Goal: Information Seeking & Learning: Learn about a topic

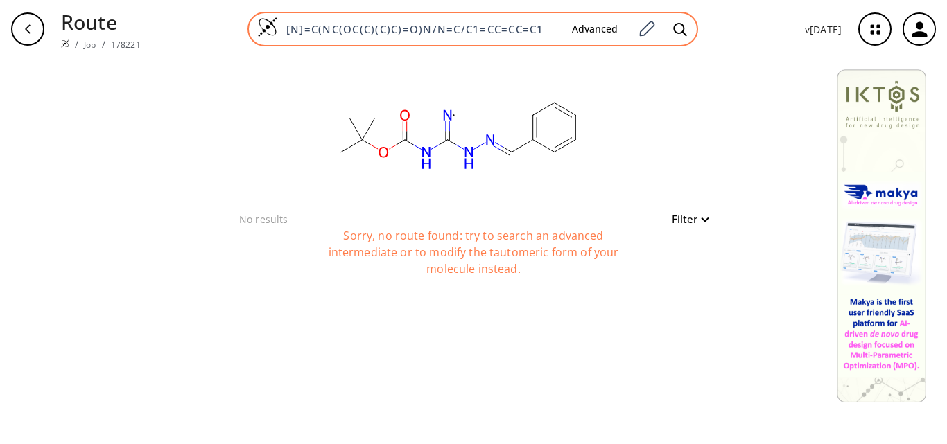
drag, startPoint x: 549, startPoint y: 29, endPoint x: 258, endPoint y: 29, distance: 290.3
click at [258, 29] on div "[N]=C(NC(OC(C)(C)C)=O)N/N=C/C1=CC=CC=C1 Advanced" at bounding box center [472, 29] width 450 height 35
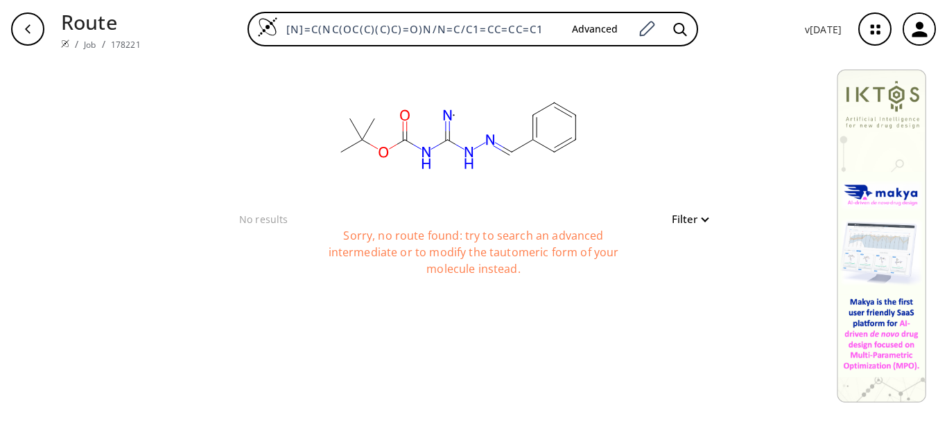
paste input "CC(C)(C)OC([N]CC1=CC=CC=C1)=O"
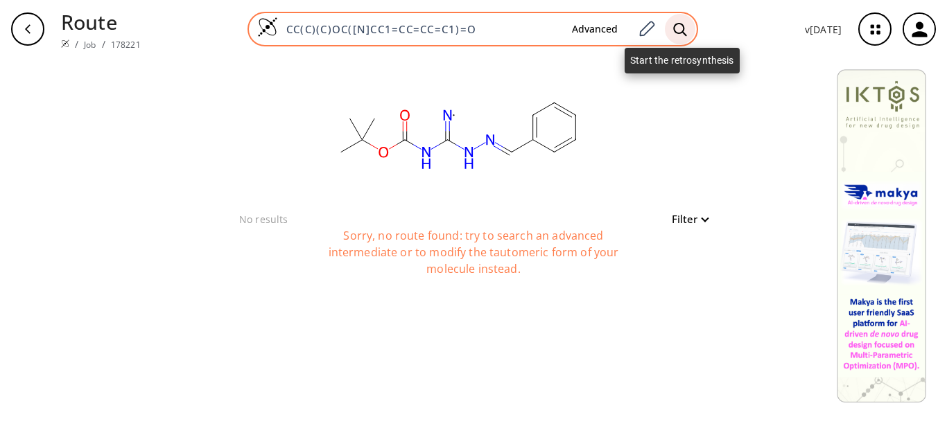
type input "CC(C)(C)OC([N]CC1=CC=CC=C1)=O"
click at [678, 30] on icon at bounding box center [680, 29] width 14 height 15
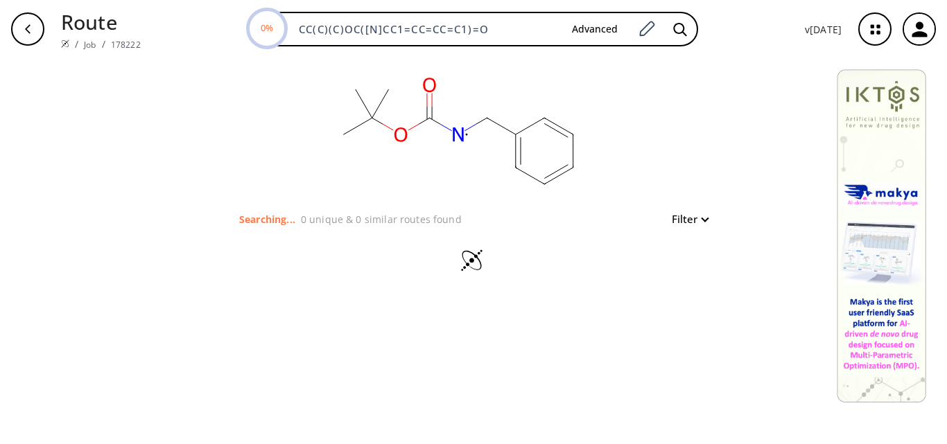
click at [702, 222] on button "Filter" at bounding box center [685, 219] width 44 height 10
click at [702, 222] on div at bounding box center [473, 222] width 947 height 444
drag, startPoint x: 500, startPoint y: 27, endPoint x: 163, endPoint y: 24, distance: 337.5
click at [163, 24] on div "14% CC(C)(C)OC([N]CC1=CC=CC=C1)=O Advanced" at bounding box center [473, 29] width 642 height 35
paste input "NC(C1=CC=C2C([GEOGRAPHIC_DATA](CC3=NC4=CC=C(C(N)=N)C=C4N3)=N2)=C1)=N"
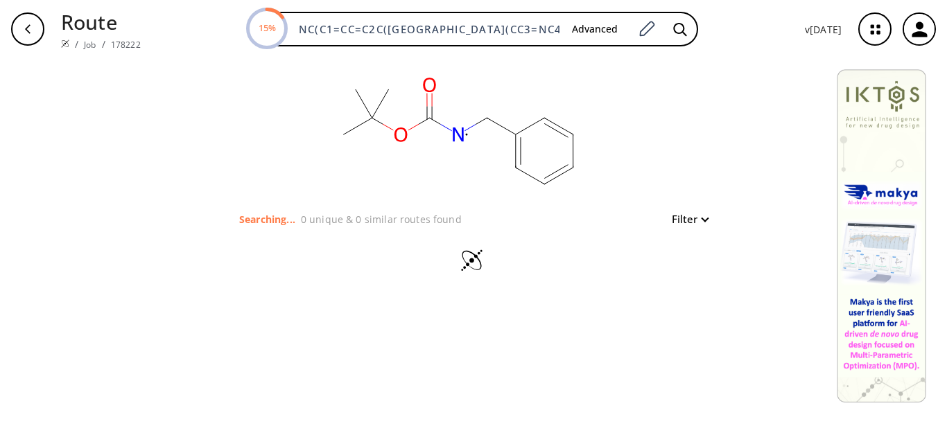
scroll to position [0, 98]
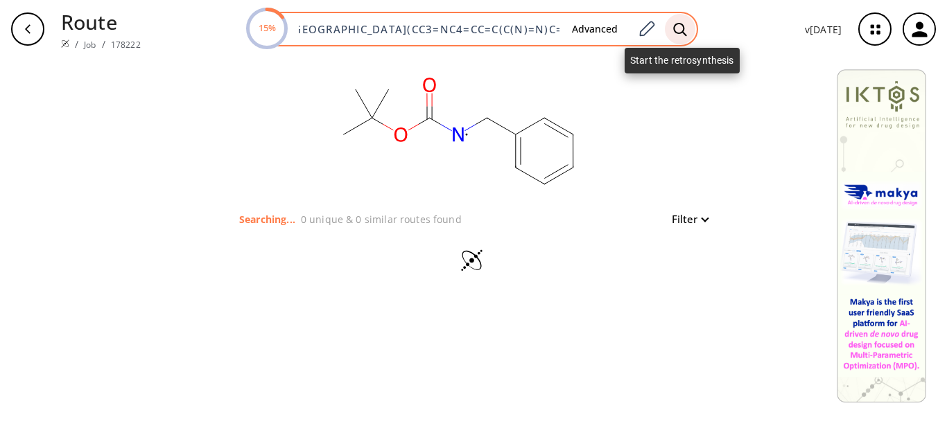
type input "NC(C1=CC=C2C([GEOGRAPHIC_DATA](CC3=NC4=CC=C(C(N)=N)C=C4N3)=N2)=C1)=N"
click at [679, 24] on icon at bounding box center [679, 28] width 13 height 13
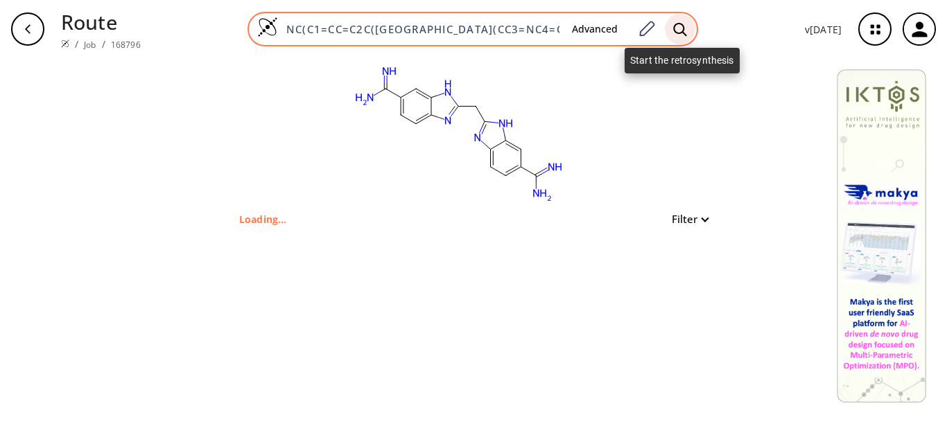
click at [683, 27] on icon at bounding box center [680, 29] width 14 height 15
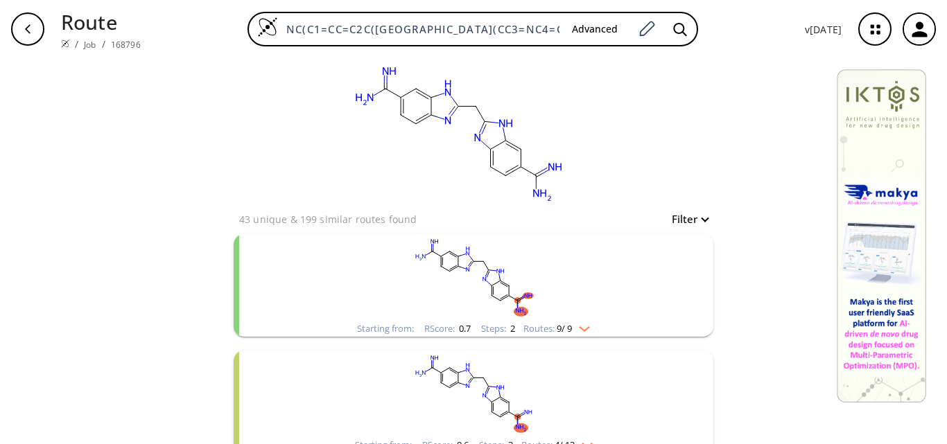
click at [583, 319] on rect "clusters" at bounding box center [473, 277] width 360 height 87
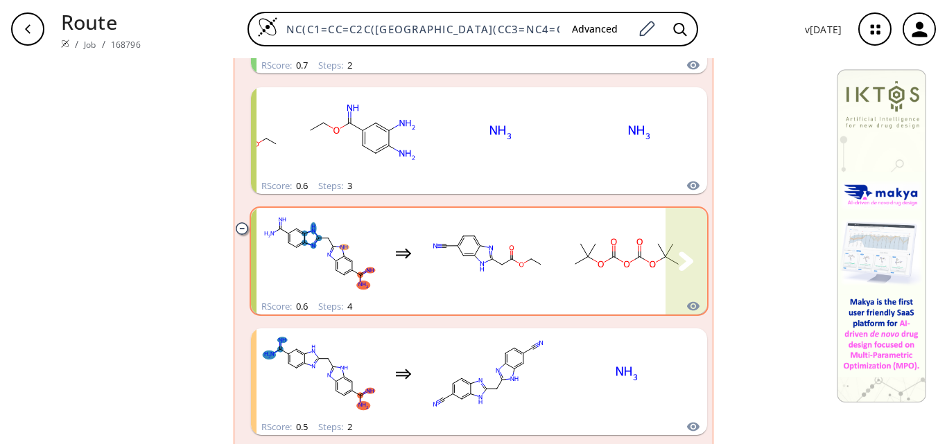
scroll to position [416, 0]
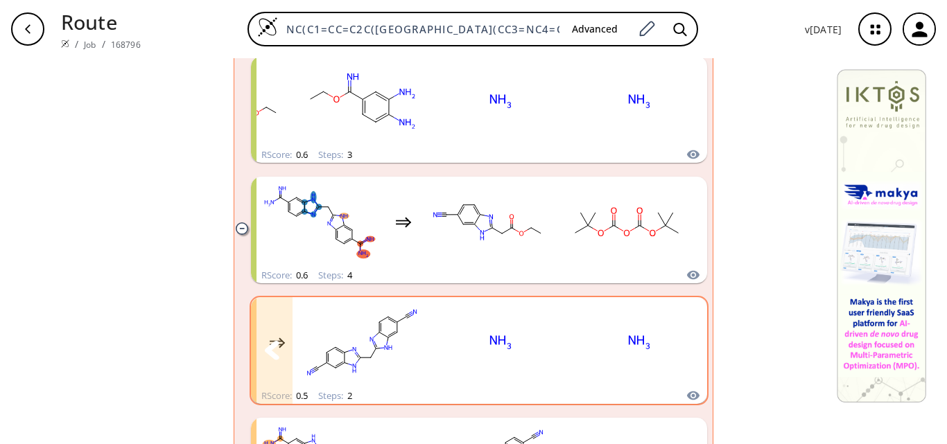
click at [678, 349] on icon "clusters" at bounding box center [685, 350] width 15 height 19
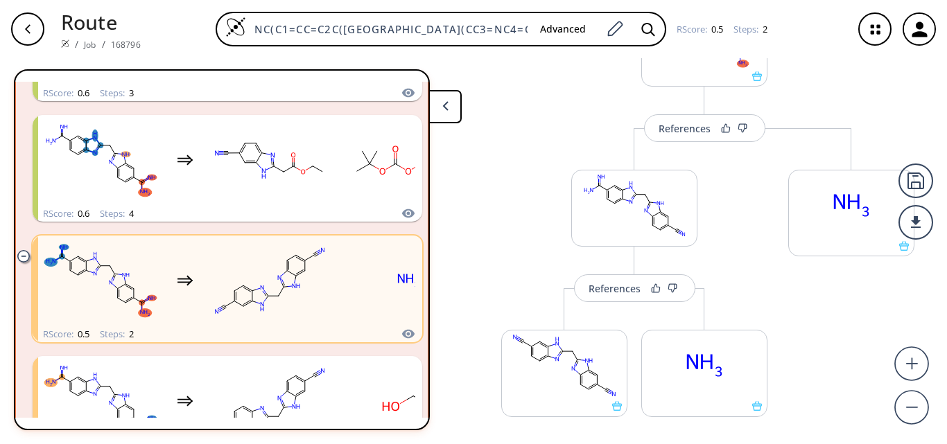
scroll to position [139, 0]
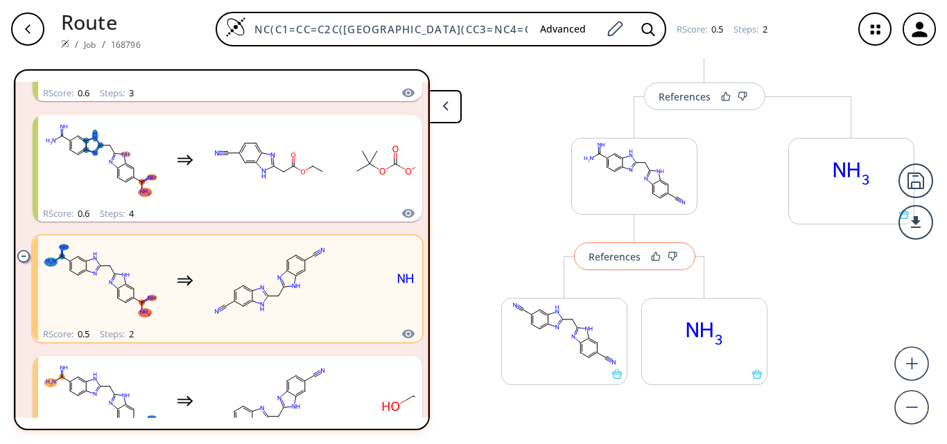
click at [602, 261] on div "References" at bounding box center [614, 256] width 52 height 9
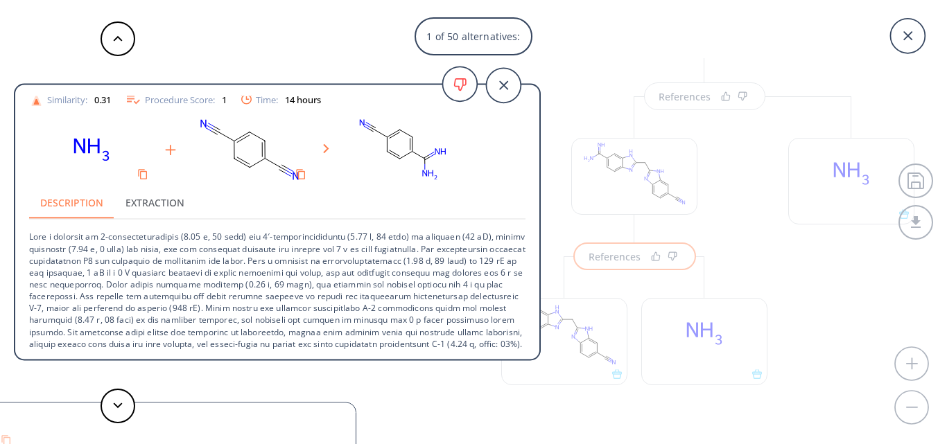
scroll to position [73, 0]
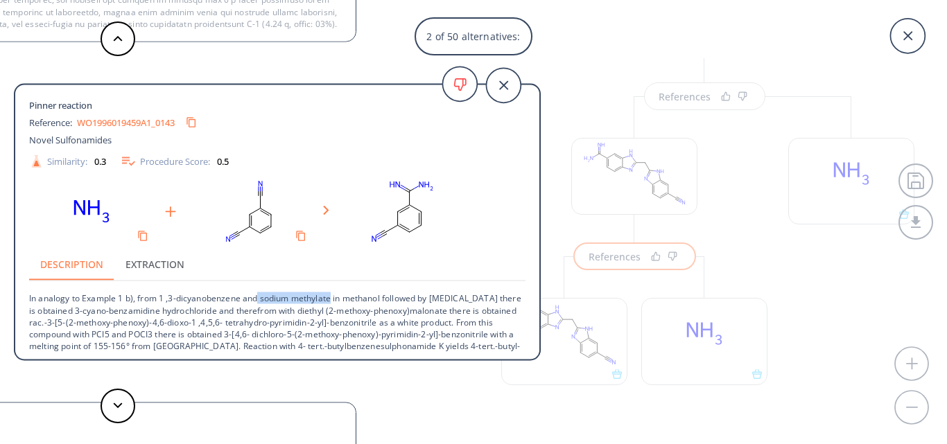
drag, startPoint x: 260, startPoint y: 299, endPoint x: 333, endPoint y: 301, distance: 72.8
click at [333, 301] on p "In analogy to Example 1 b), from 1 ,3-dicyanobenzene and sodium methylate in me…" at bounding box center [277, 322] width 496 height 82
copy p "sodium methylate"
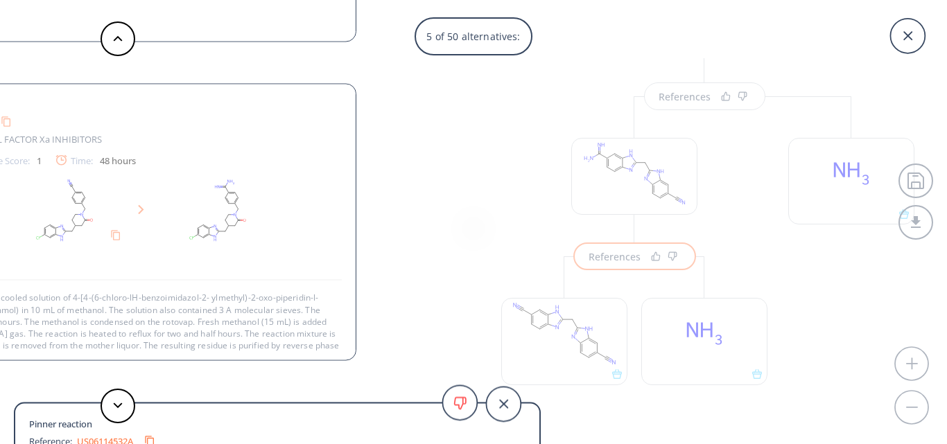
scroll to position [26, 0]
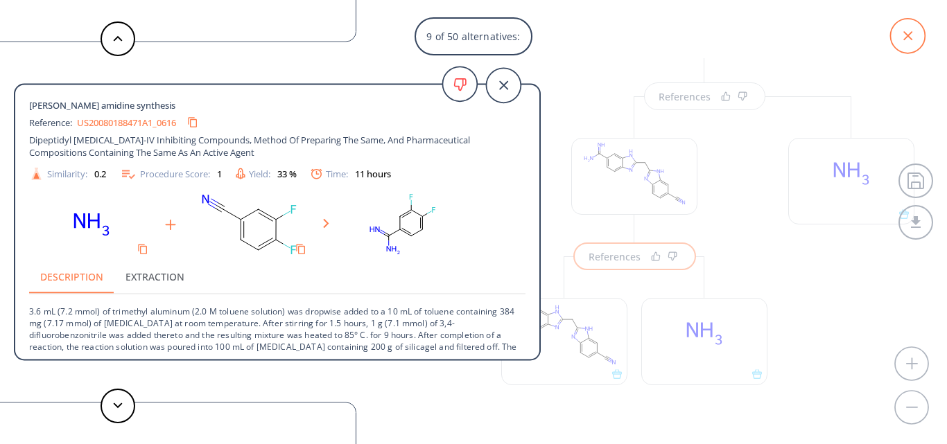
click at [906, 32] on icon at bounding box center [907, 36] width 35 height 35
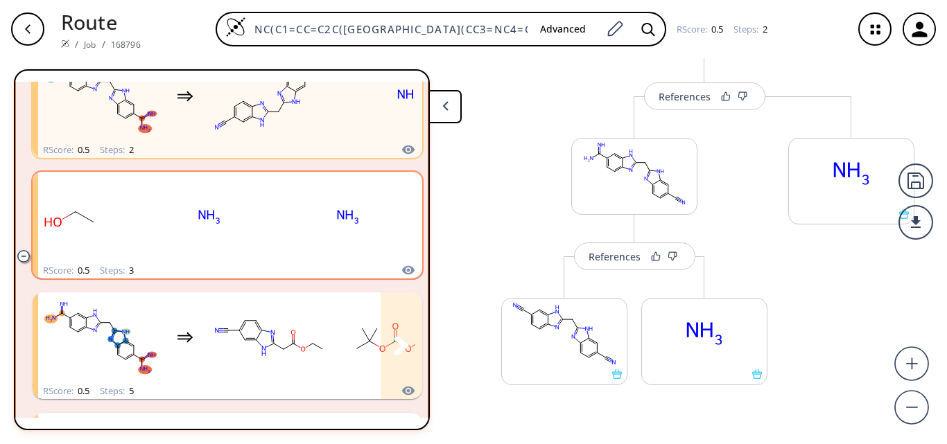
scroll to position [593, 0]
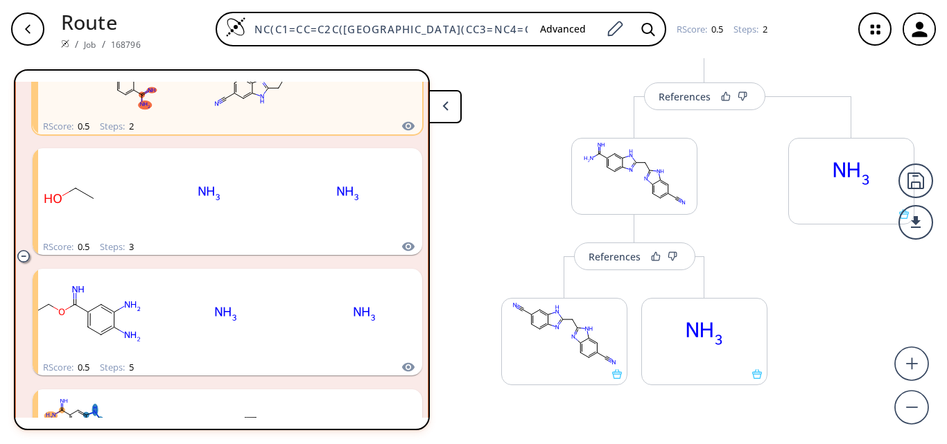
click at [498, 184] on div "More routes from here References More routes from here More routes from here" at bounding box center [634, 268] width 294 height 344
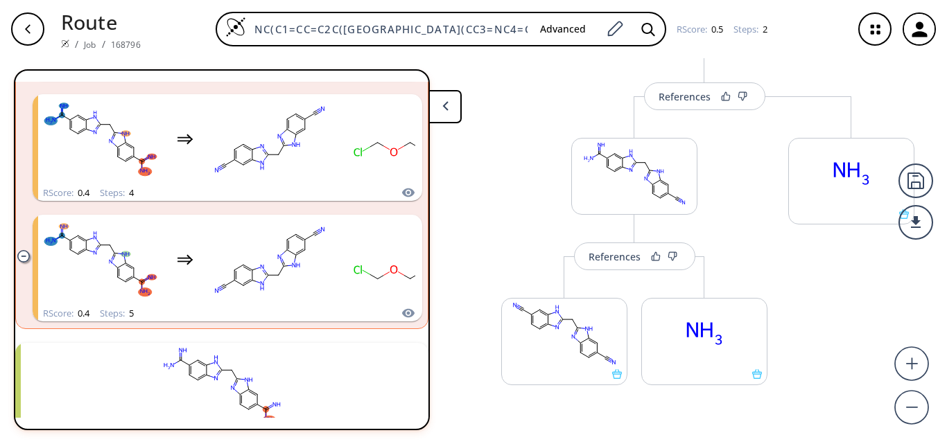
scroll to position [1217, 0]
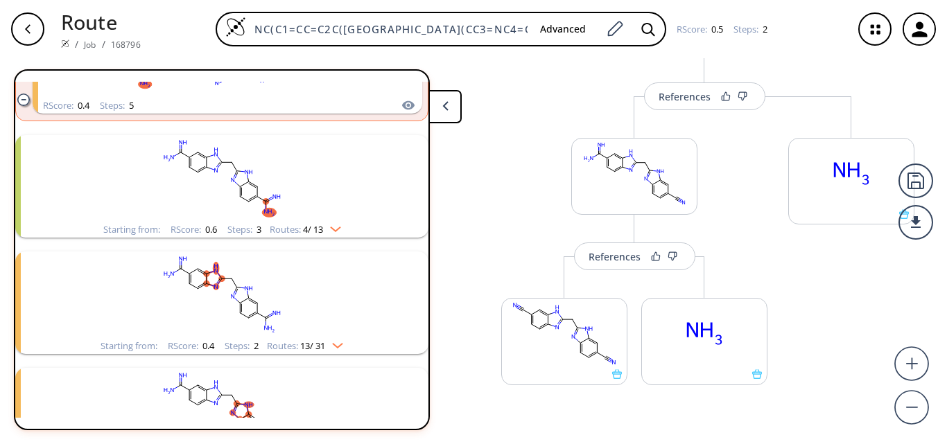
click at [317, 197] on rect "clusters" at bounding box center [222, 178] width 360 height 87
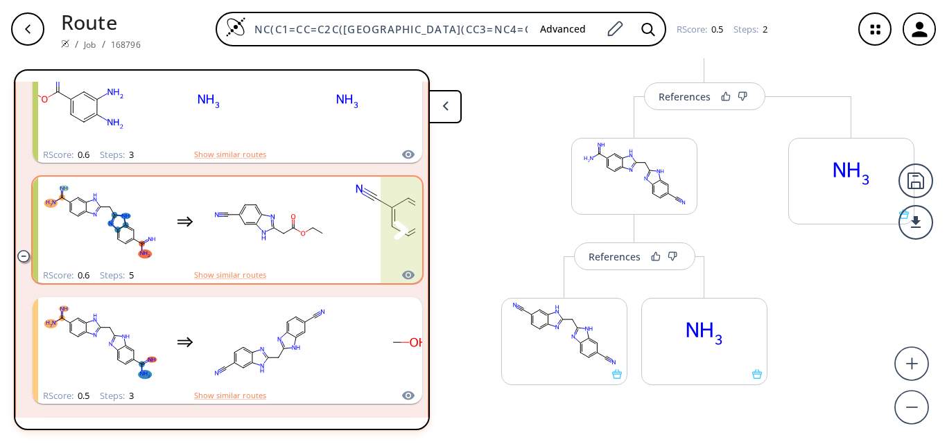
scroll to position [1425, 0]
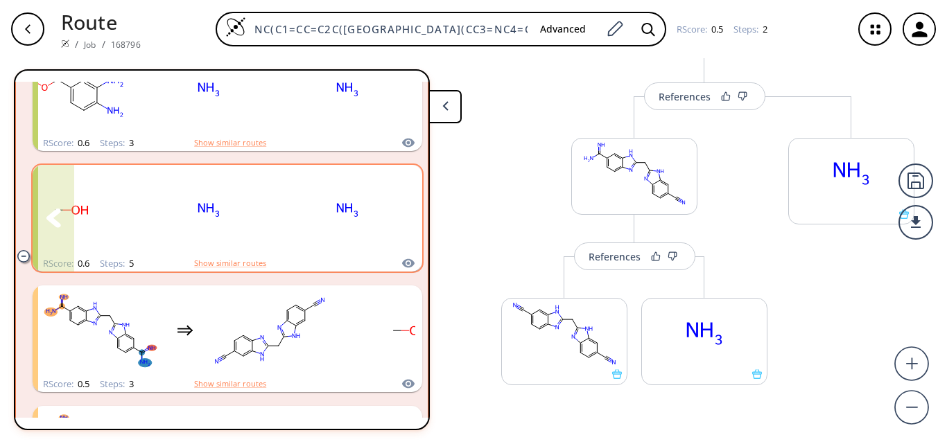
click at [333, 211] on ellipse "clusters" at bounding box center [348, 209] width 30 height 19
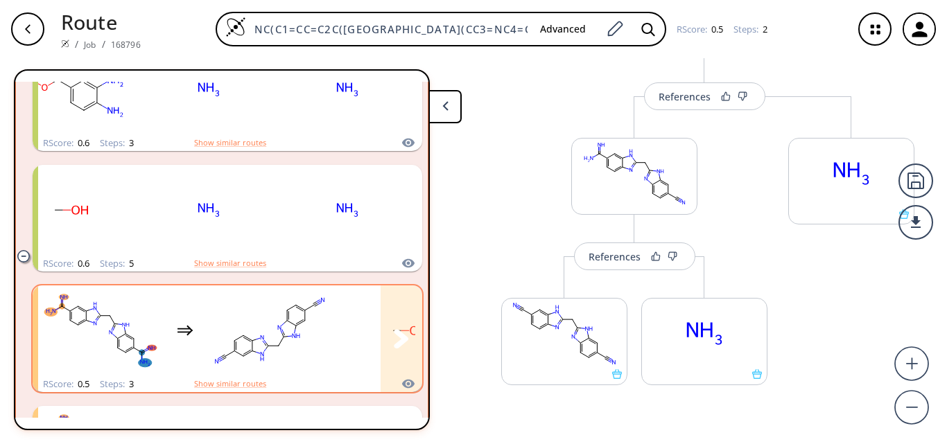
click at [319, 344] on rect "clusters" at bounding box center [269, 331] width 125 height 87
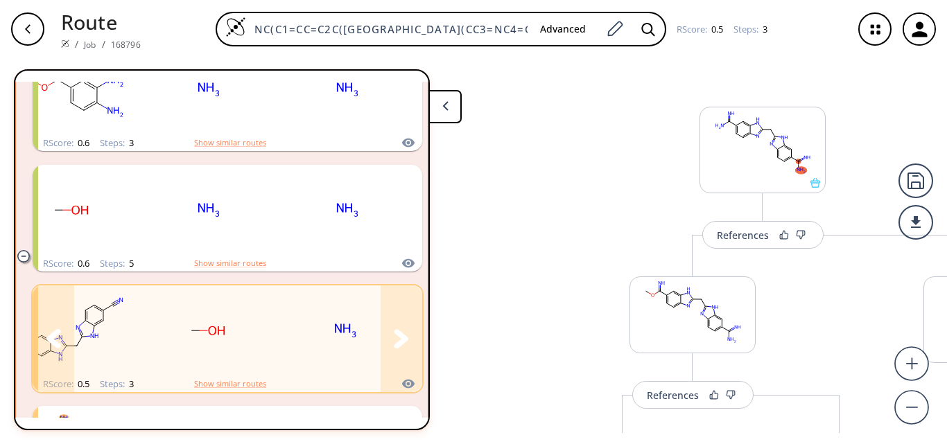
click at [346, 333] on ellipse "clusters" at bounding box center [346, 330] width 30 height 19
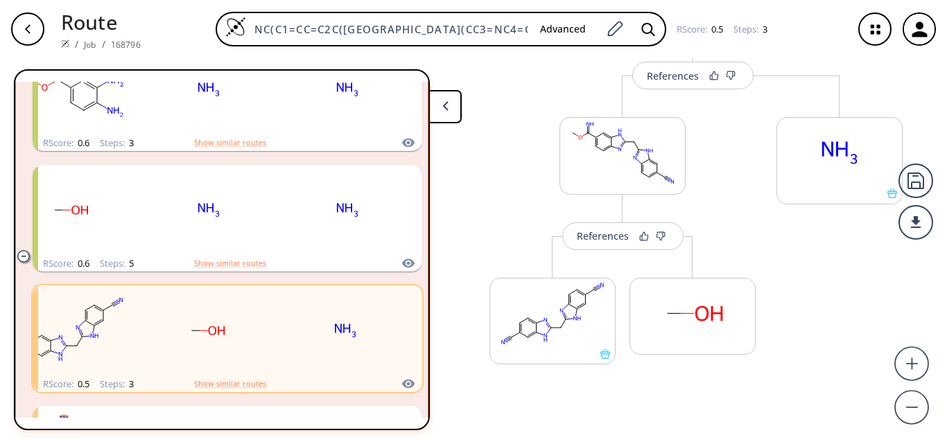
scroll to position [346, 0]
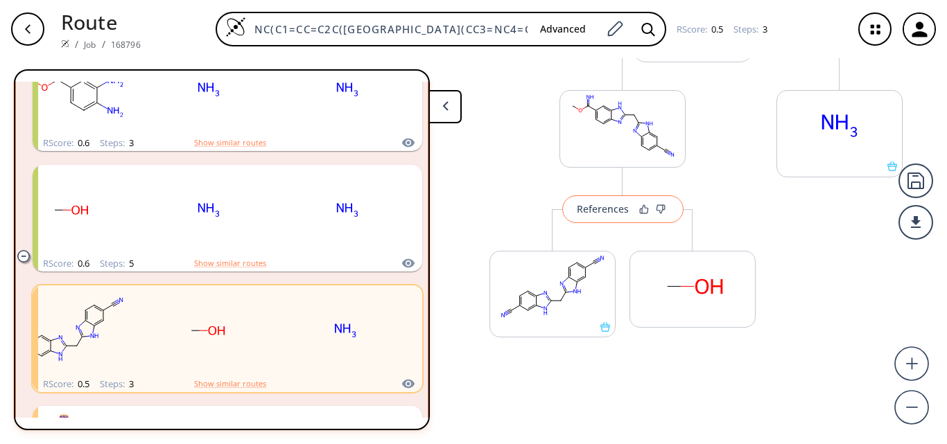
click at [603, 216] on button "References" at bounding box center [622, 209] width 121 height 28
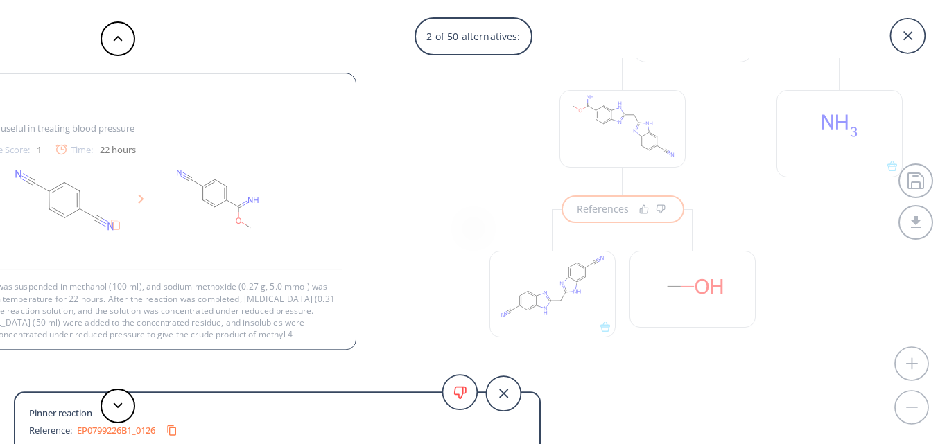
scroll to position [14, 0]
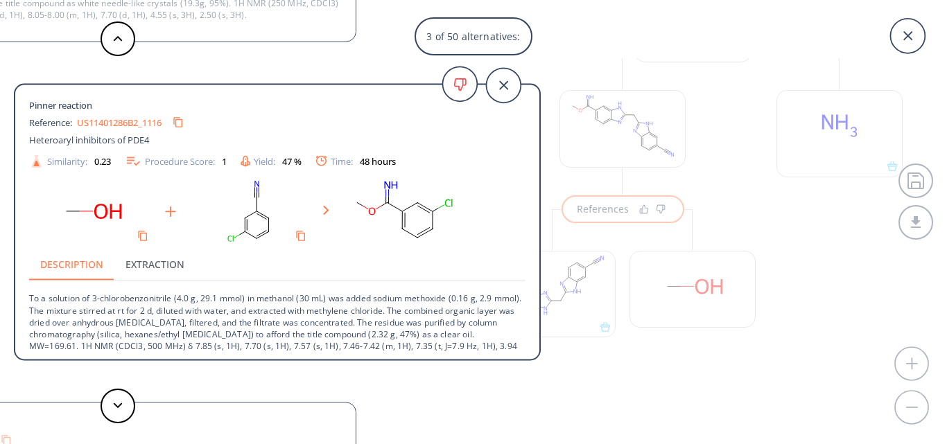
click at [617, 174] on div "3 of 50 alternatives: Pinner reaction Reference: US05223508A Pyridyl carboximid…" at bounding box center [473, 222] width 947 height 444
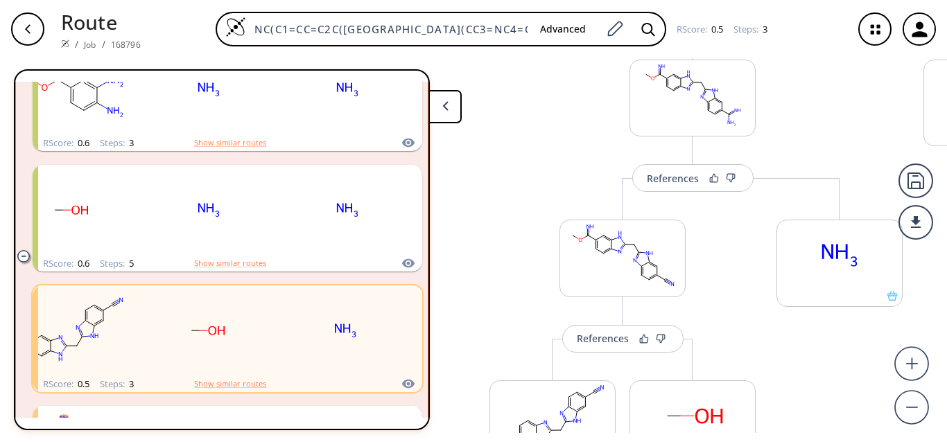
scroll to position [208, 0]
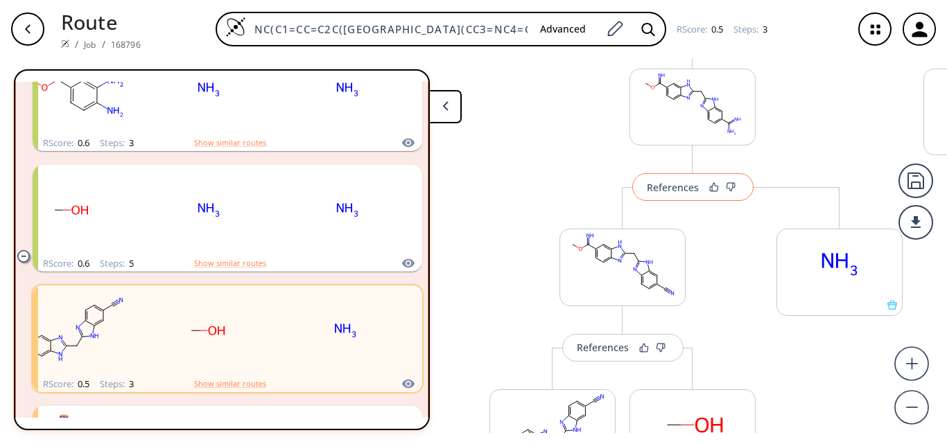
click at [672, 186] on div "References" at bounding box center [673, 187] width 52 height 9
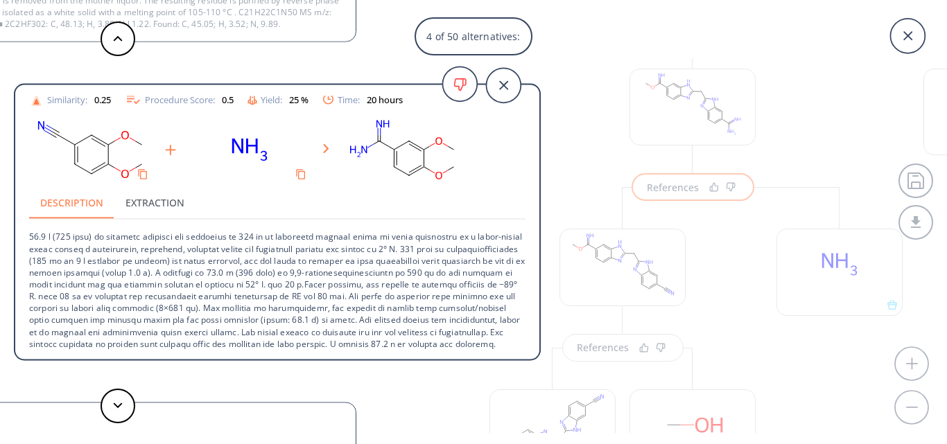
scroll to position [73, 0]
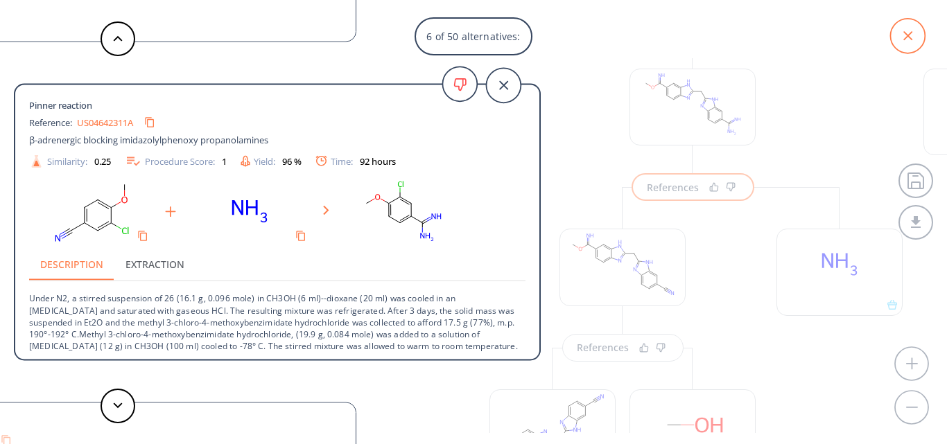
click at [912, 37] on icon at bounding box center [907, 36] width 35 height 35
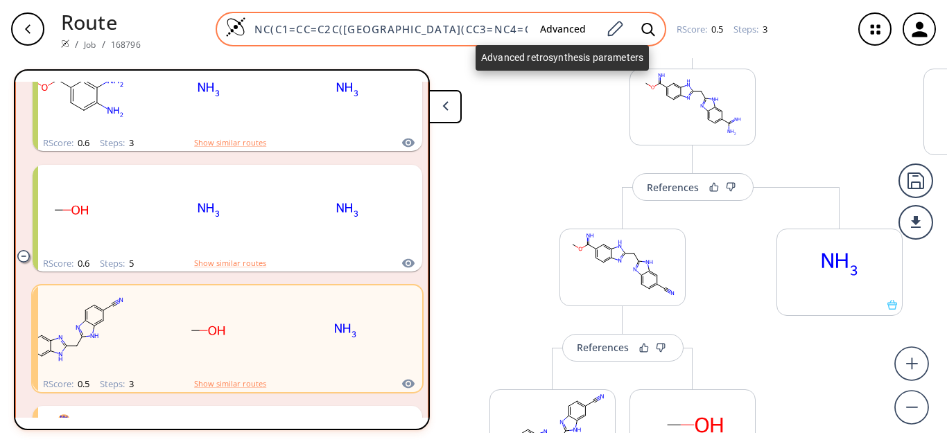
scroll to position [0, 87]
drag, startPoint x: 248, startPoint y: 30, endPoint x: 587, endPoint y: 35, distance: 338.9
click at [586, 33] on div "NC(C1=CC=C2C([GEOGRAPHIC_DATA](CC3=NC4=CC=C(C(N)=N)C=C4N3)=N2)=C1)=N Advanced" at bounding box center [441, 29] width 450 height 35
paste input "=C(N/N=C/C1=CC=C(C(N)=N)C=C1)"
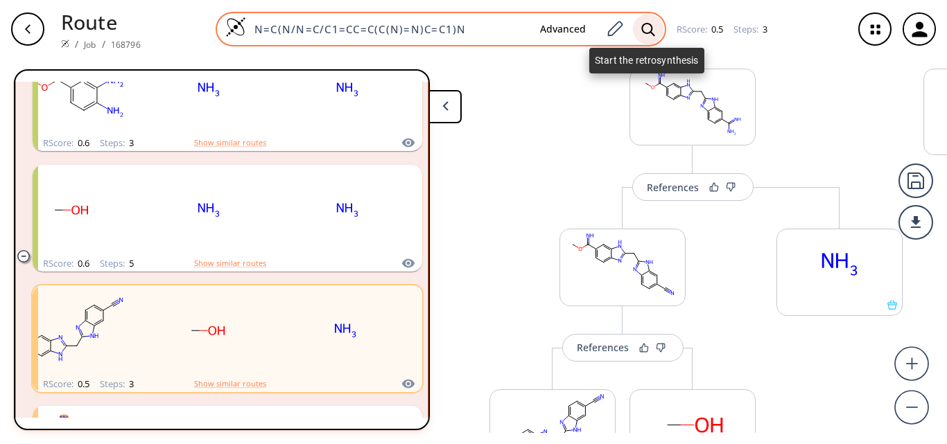
type input "N=C(N/N=C/C1=CC=C(C(N)=N)C=C1)N"
click at [649, 29] on icon at bounding box center [648, 29] width 14 height 15
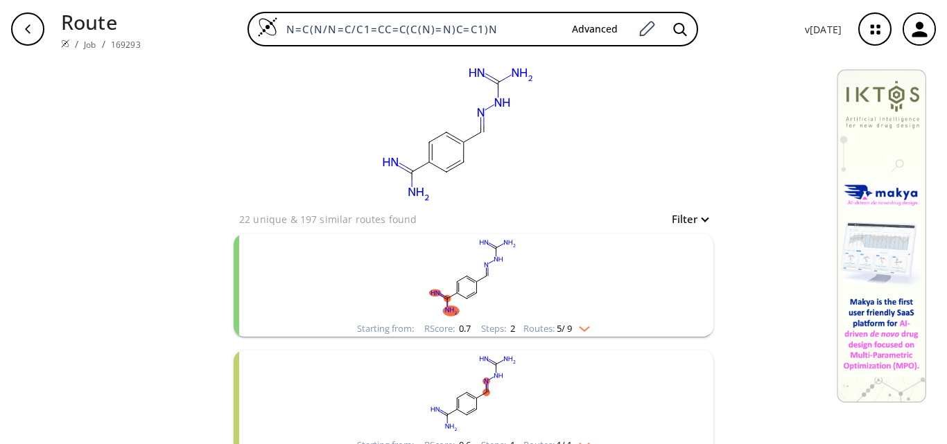
click at [448, 295] on icon "clusters" at bounding box center [452, 296] width 10 height 6
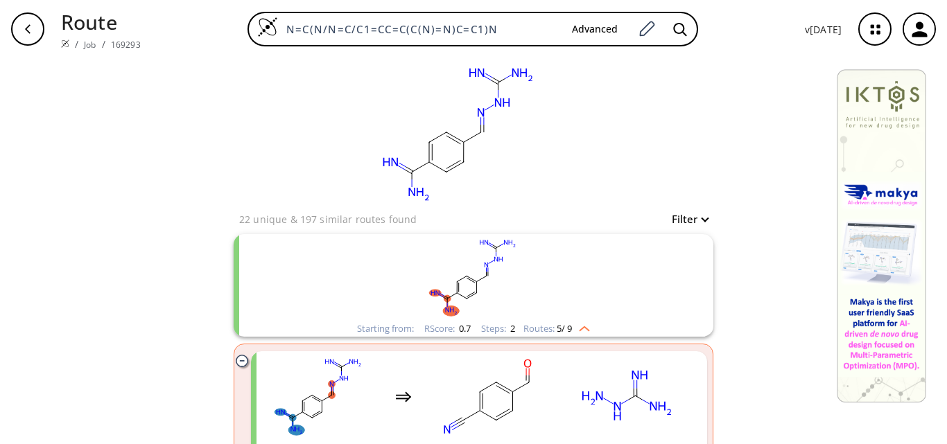
scroll to position [69, 0]
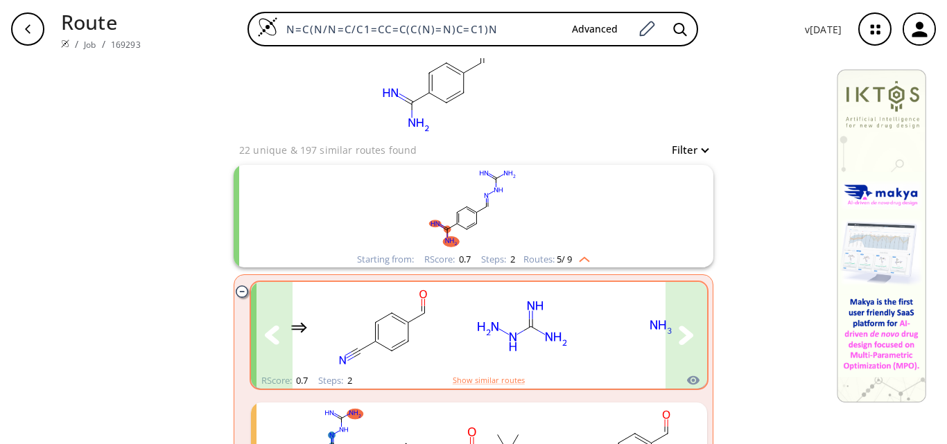
click at [679, 331] on icon "clusters" at bounding box center [685, 335] width 15 height 19
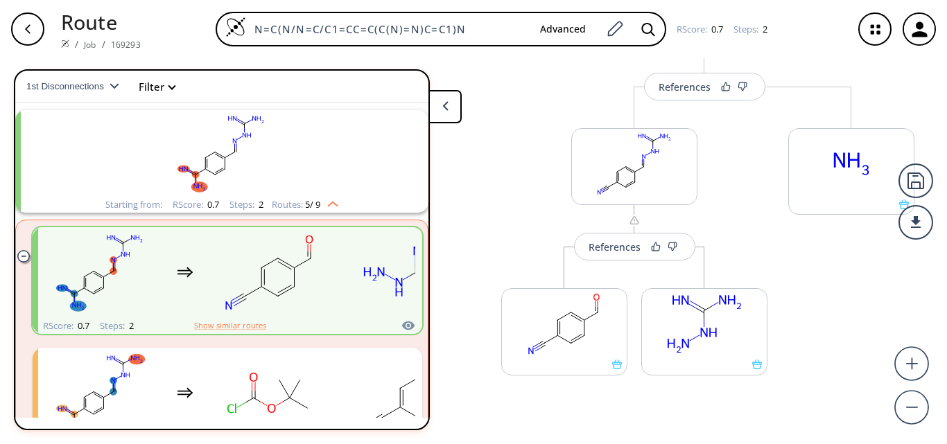
scroll to position [69, 0]
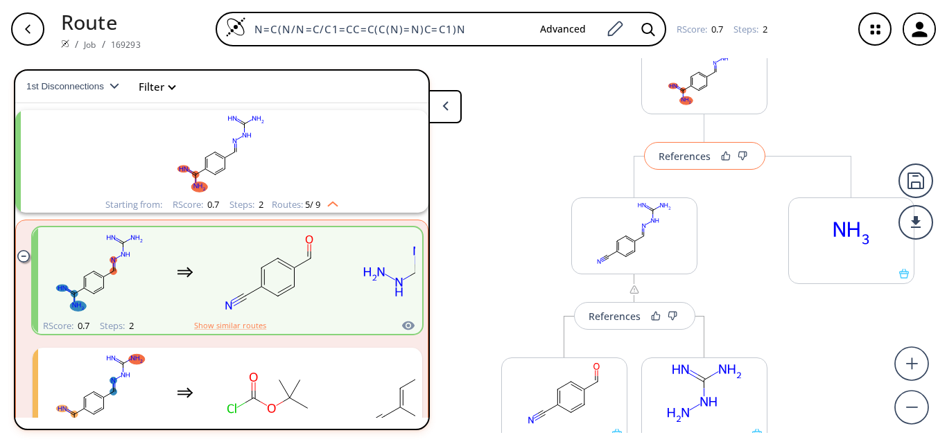
click at [676, 155] on div "References" at bounding box center [684, 156] width 52 height 9
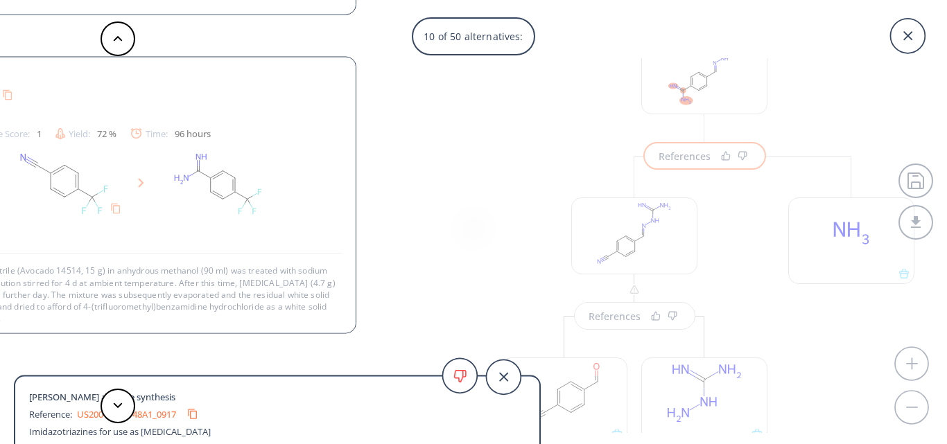
scroll to position [2, 0]
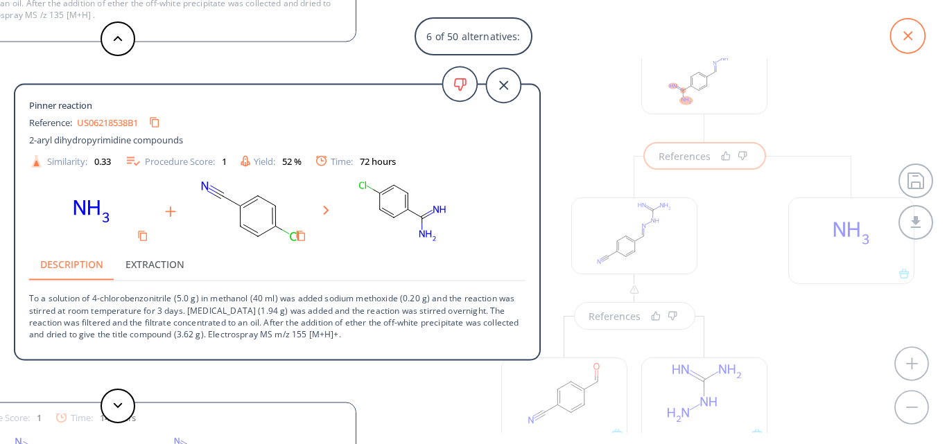
click at [915, 35] on icon at bounding box center [907, 36] width 35 height 35
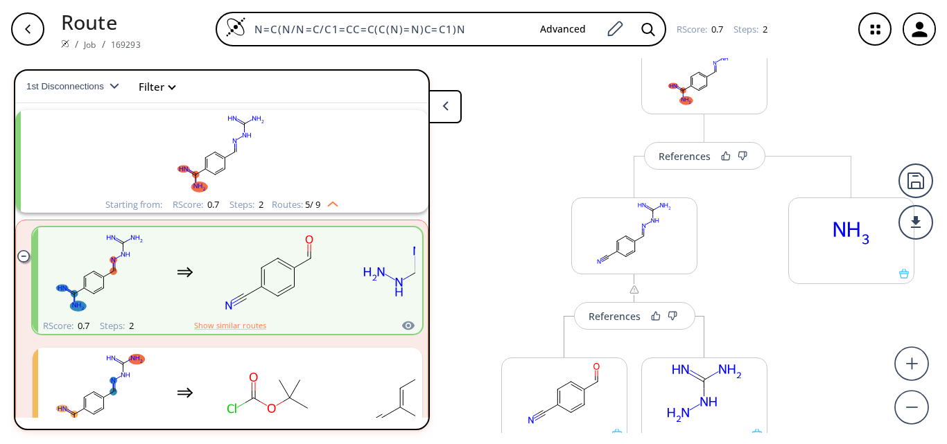
drag, startPoint x: 466, startPoint y: 27, endPoint x: 116, endPoint y: 27, distance: 349.2
click at [116, 27] on div "Route / Job / 169293 N=C(N/N=C/C1=CC=C(C(N)=N)C=C1)N Advanced RScore : 0.7 Step…" at bounding box center [473, 29] width 947 height 58
paste input "#CC1=CC=C2C(NC(CC3=NC4=CC=C(C#N)C=C4N3)=N2)=C1"
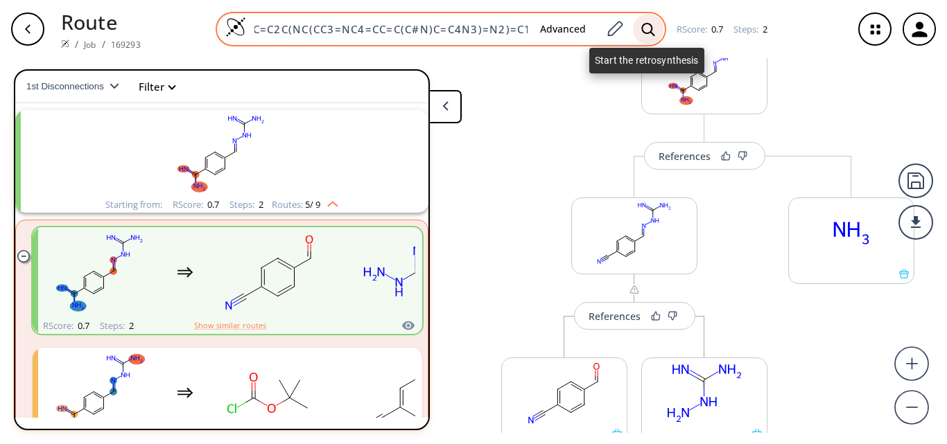
type input "N#CC1=CC=C2C(NC(CC3=NC4=CC=C(C#N)C=C4N3)=N2)=C1"
click at [650, 29] on icon at bounding box center [647, 28] width 13 height 13
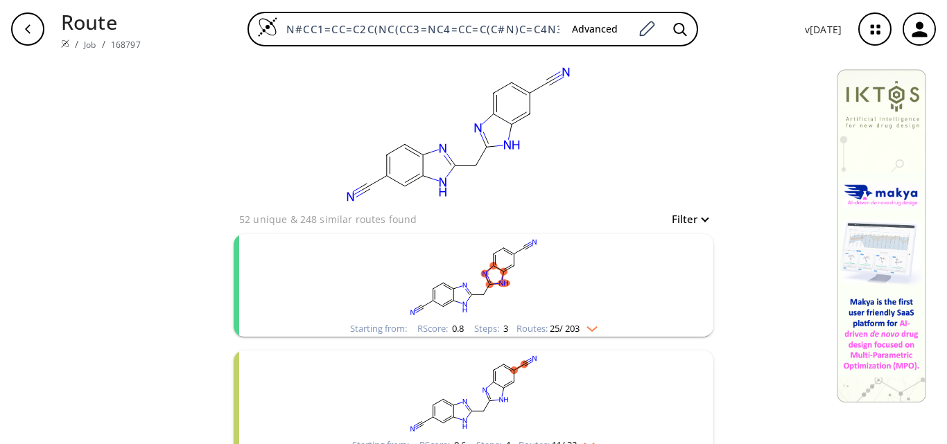
click at [498, 305] on rect "clusters" at bounding box center [473, 277] width 360 height 87
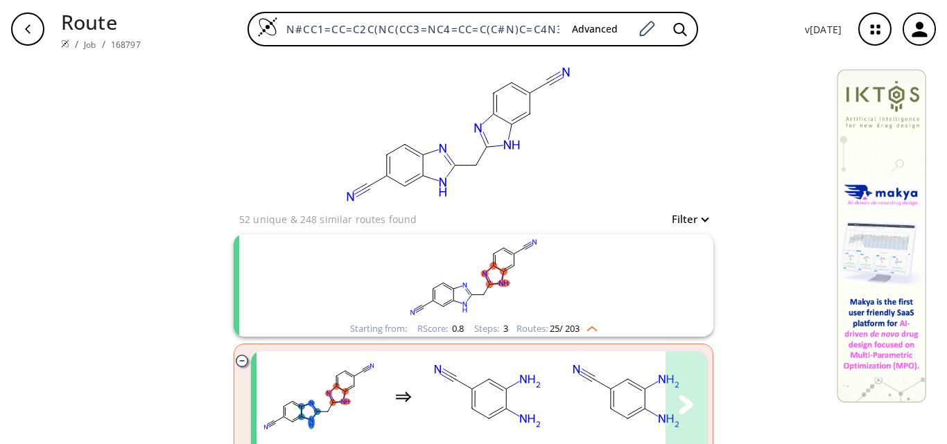
scroll to position [69, 0]
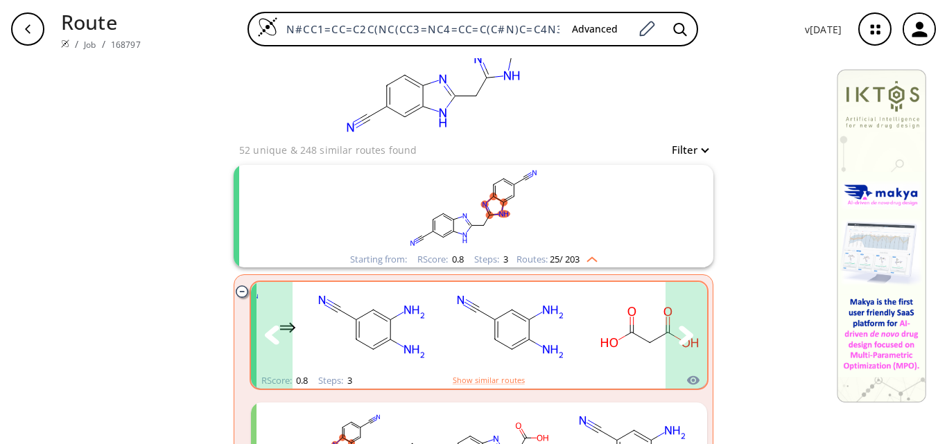
click at [622, 338] on rect "clusters" at bounding box center [649, 327] width 125 height 87
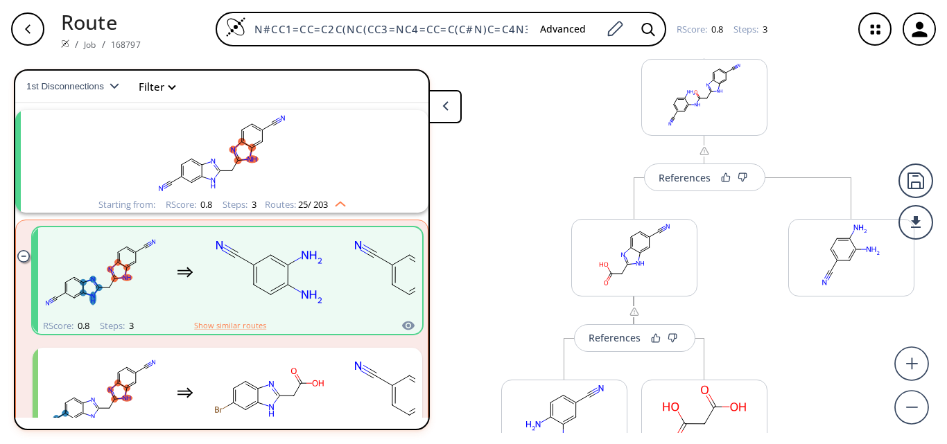
scroll to position [352, 0]
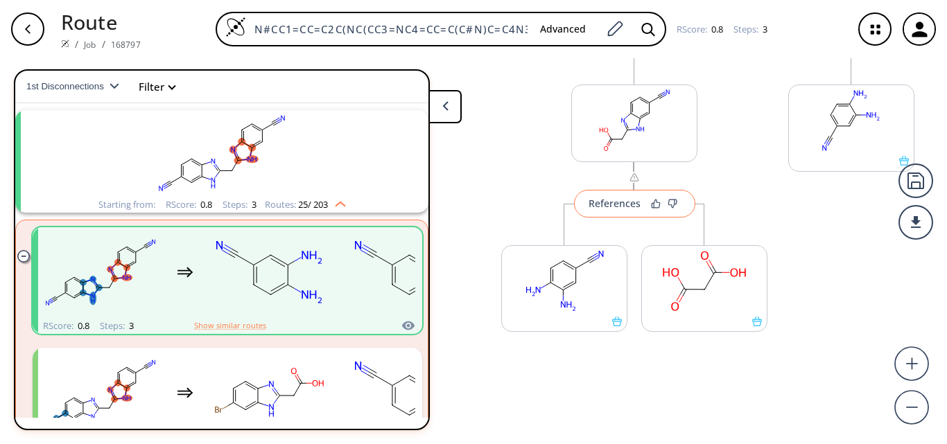
click at [624, 202] on div "References" at bounding box center [614, 203] width 52 height 9
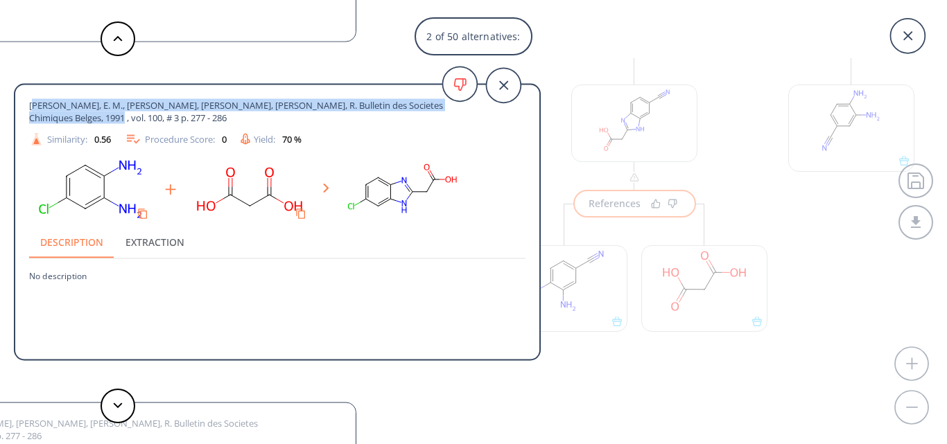
drag, startPoint x: 32, startPoint y: 103, endPoint x: 46, endPoint y: 120, distance: 22.1
click at [46, 120] on span "[PERSON_NAME], E. M., [PERSON_NAME], [PERSON_NAME], [PERSON_NAME], R. Bulletin …" at bounding box center [252, 111] width 446 height 25
click at [32, 108] on span "[PERSON_NAME], E. M., [PERSON_NAME], [PERSON_NAME], [PERSON_NAME], R. Bulletin …" at bounding box center [252, 111] width 446 height 25
drag, startPoint x: 29, startPoint y: 104, endPoint x: 46, endPoint y: 118, distance: 22.2
click at [46, 118] on span "[PERSON_NAME], E. M., [PERSON_NAME], [PERSON_NAME], [PERSON_NAME], R. Bulletin …" at bounding box center [252, 111] width 446 height 25
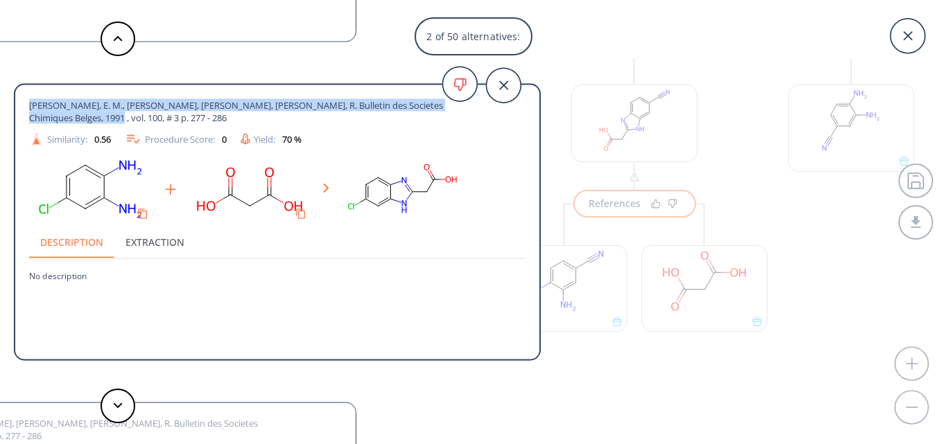
copy span "[PERSON_NAME], E. M., [PERSON_NAME], [PERSON_NAME], [PERSON_NAME], R. Bulletin …"
